Goal: Transaction & Acquisition: Purchase product/service

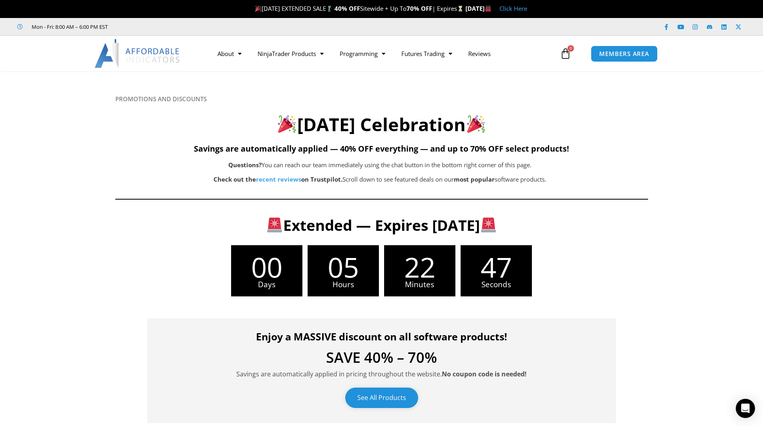
click at [398, 396] on link "See All Products" at bounding box center [381, 398] width 73 height 20
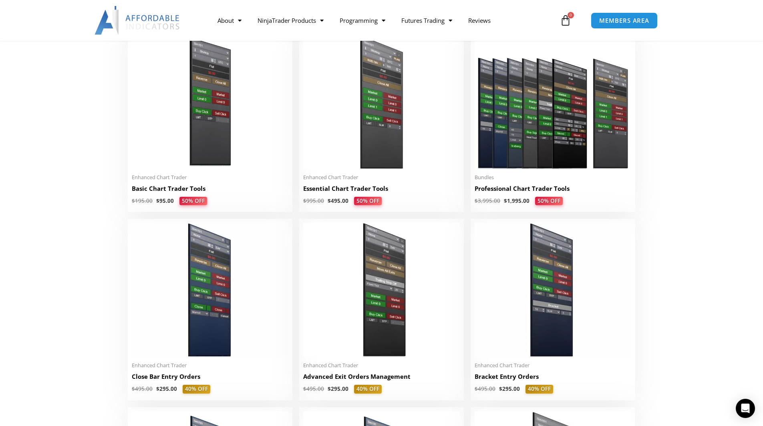
scroll to position [360, 0]
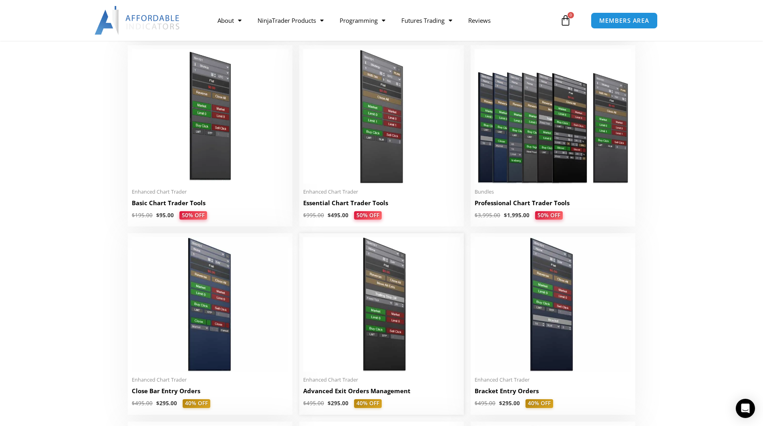
click at [370, 342] on img at bounding box center [381, 304] width 157 height 135
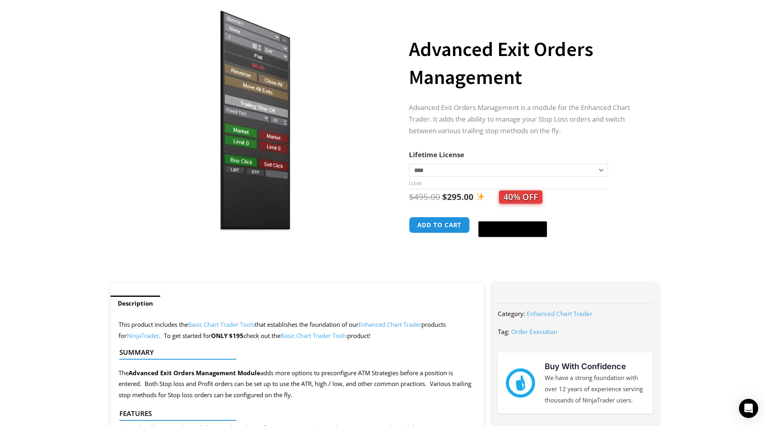
scroll to position [120, 0]
